Goal: Navigation & Orientation: Find specific page/section

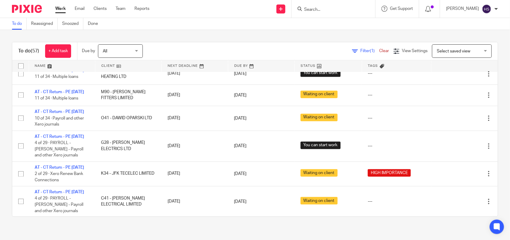
scroll to position [523, 0]
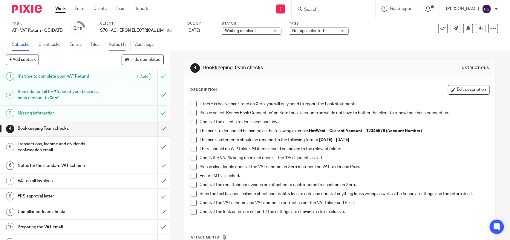
click at [122, 45] on link "Notes (1)" at bounding box center [120, 45] width 22 height 12
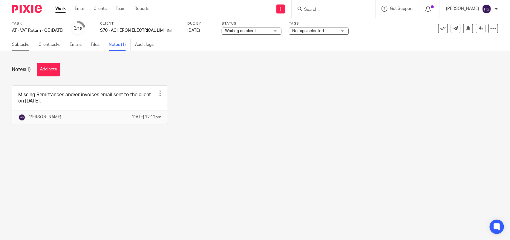
click at [19, 47] on link "Subtasks" at bounding box center [23, 45] width 22 height 12
